Goal: Find contact information: Find contact information

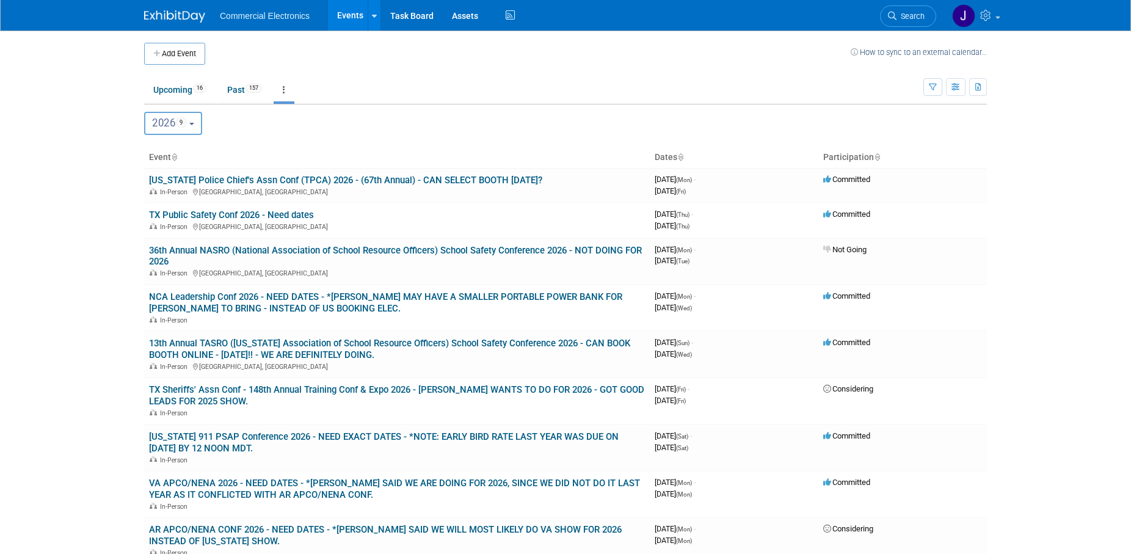
click at [195, 121] on button "2026 9" at bounding box center [173, 123] width 58 height 23
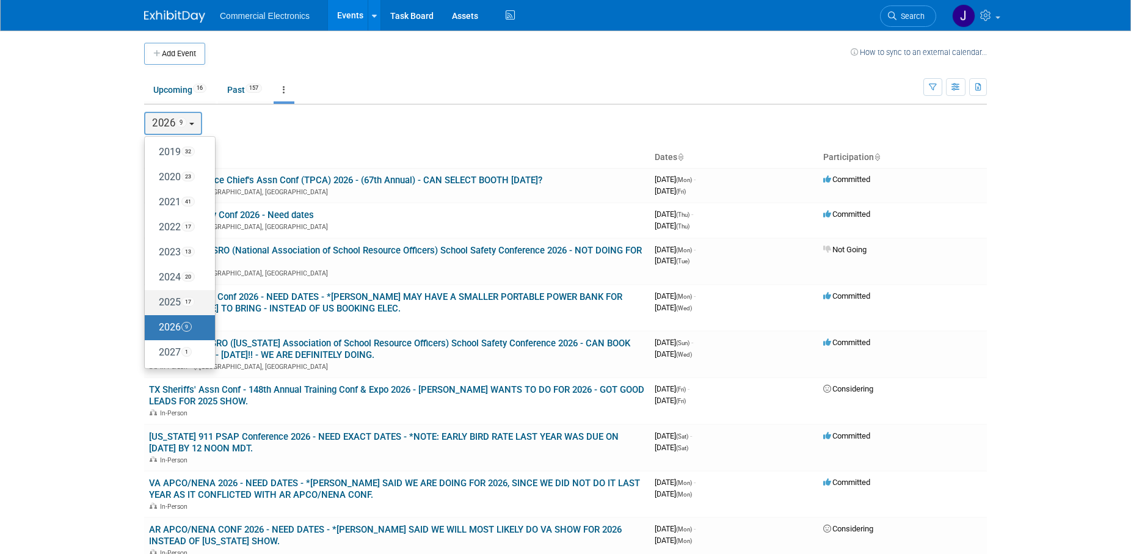
click at [172, 302] on label "2025 17" at bounding box center [177, 303] width 52 height 20
click at [155, 302] on input "2025 17" at bounding box center [151, 302] width 8 height 8
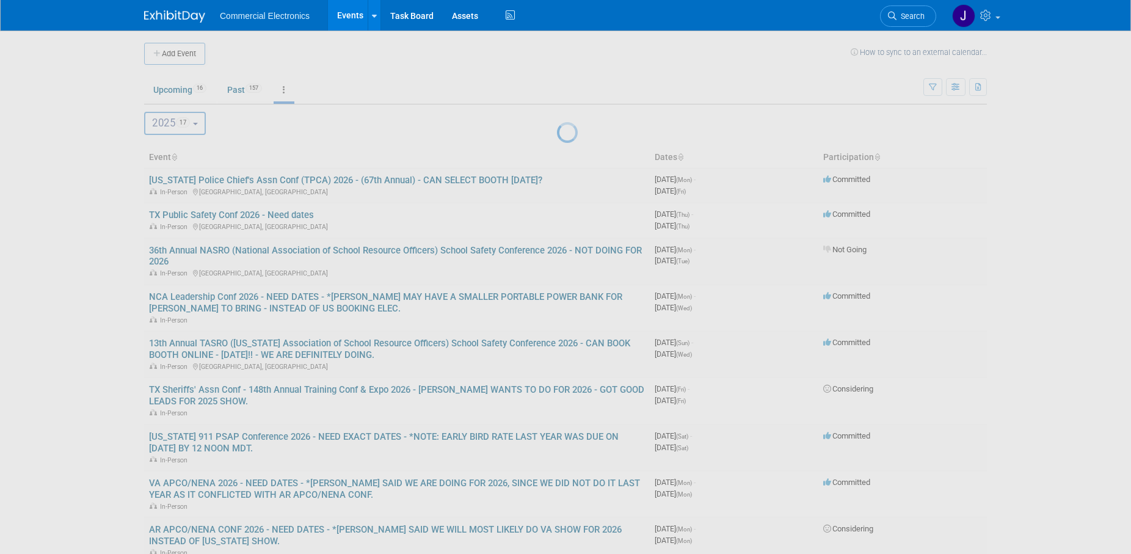
select select "2025"
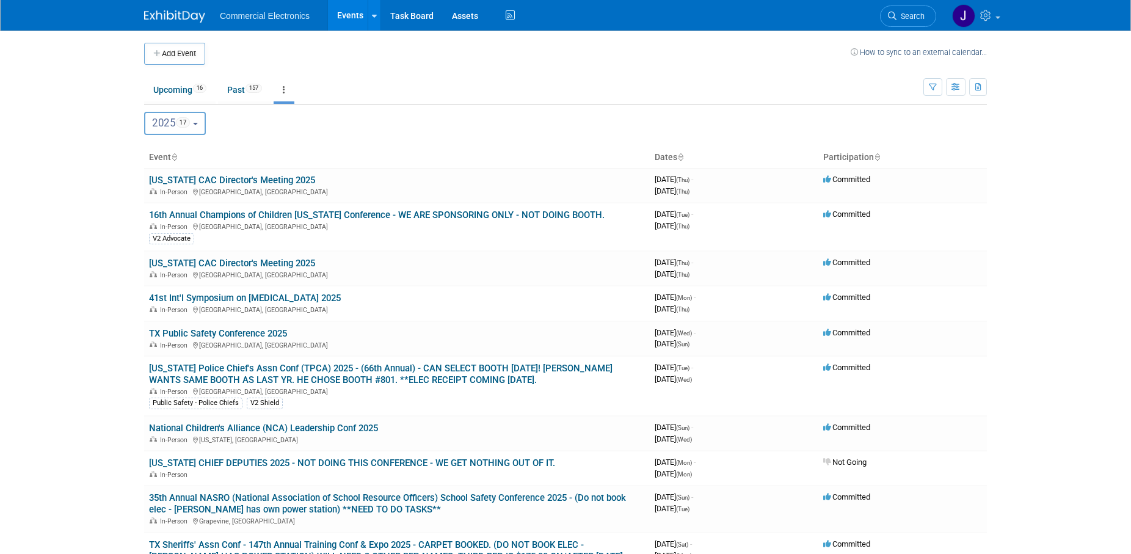
scroll to position [62, 0]
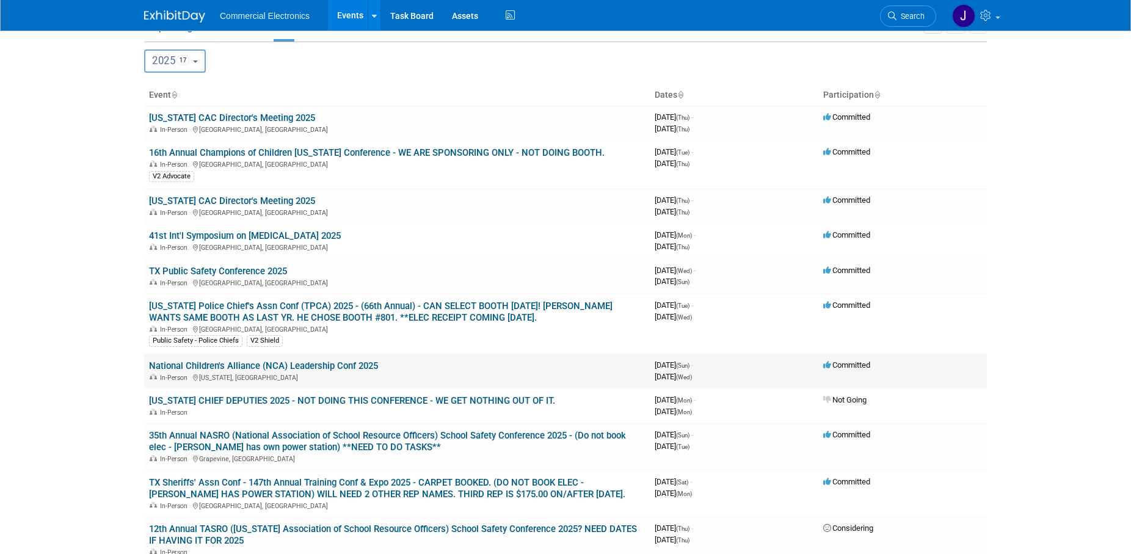
click at [359, 366] on link "National Children's Alliance (NCA) Leadership Conf 2025" at bounding box center [263, 365] width 229 height 11
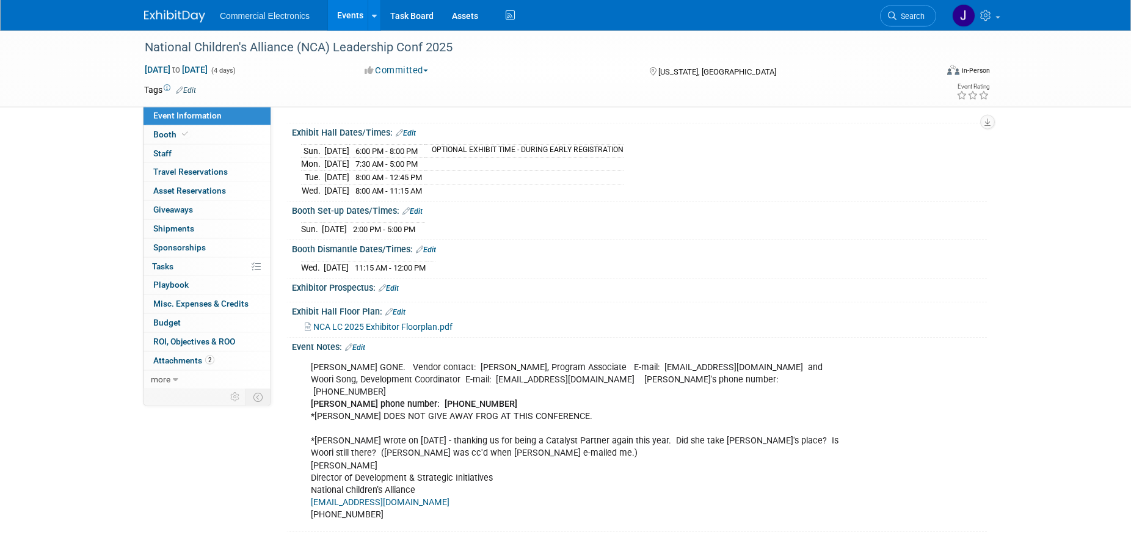
scroll to position [125, 0]
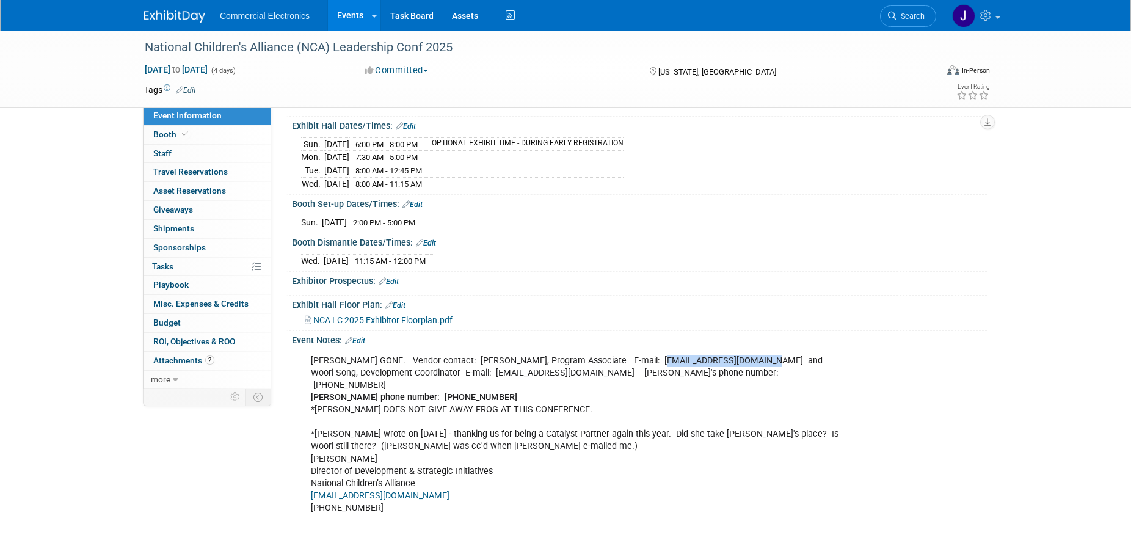
drag, startPoint x: 651, startPoint y: 347, endPoint x: 748, endPoint y: 348, distance: 97.1
click at [748, 349] on div "KEVIN DOWELING GONE. Vendor contact: Kerry Anthony, Program Associate E-mail: k…" at bounding box center [577, 435] width 550 height 172
copy div "kanthony@nca-online.org"
click at [739, 367] on div "KEVIN DOWELING GONE. Vendor contact: Kerry Anthony, Program Associate E-mail: k…" at bounding box center [577, 435] width 550 height 172
drag, startPoint x: 651, startPoint y: 345, endPoint x: 749, endPoint y: 351, distance: 98.0
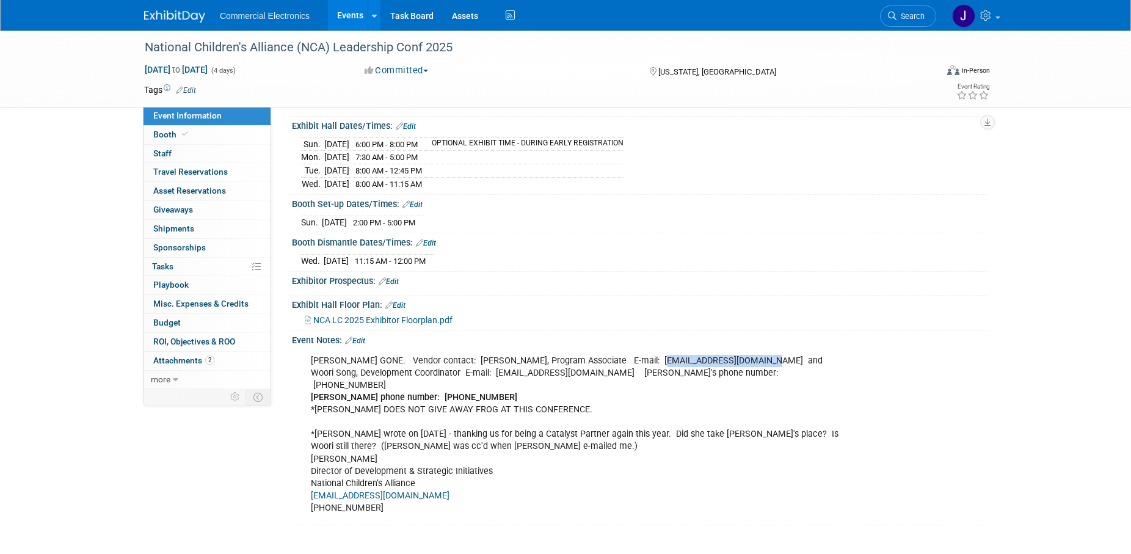
click at [749, 351] on div "KEVIN DOWELING GONE. Vendor contact: Kerry Anthony, Program Associate E-mail: k…" at bounding box center [577, 435] width 550 height 172
copy div "kanthony@nca-online.org"
